Goal: Task Accomplishment & Management: Manage account settings

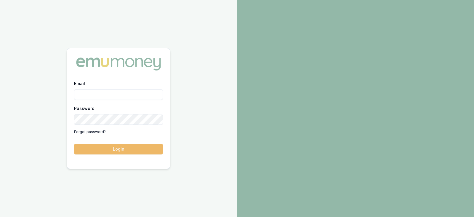
type input "laura.lamicela@emumoney.com.au"
click at [135, 149] on button "Login" at bounding box center [118, 149] width 89 height 11
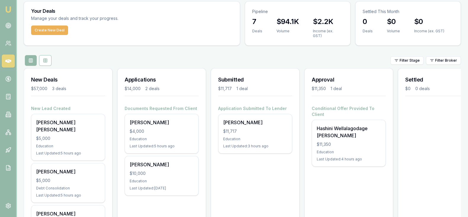
scroll to position [21, 0]
